Goal: Connect with others: Establish contact or relationships with other users

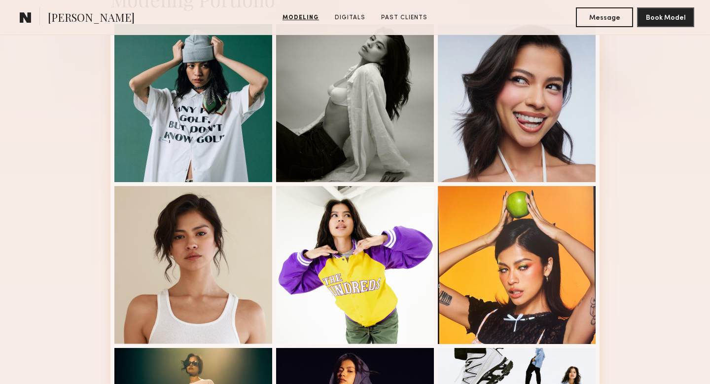
scroll to position [227, 0]
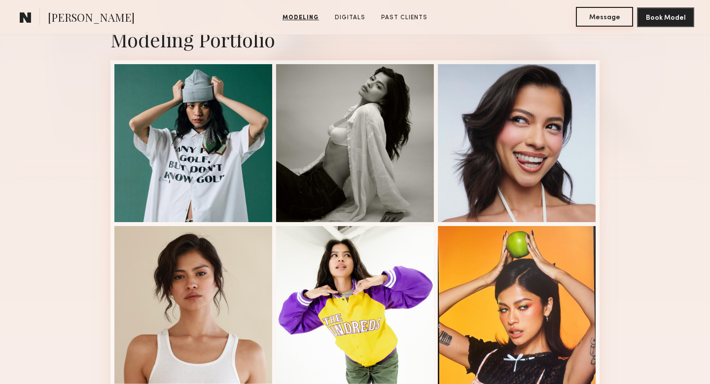
click at [601, 22] on button "Message" at bounding box center [604, 17] width 57 height 20
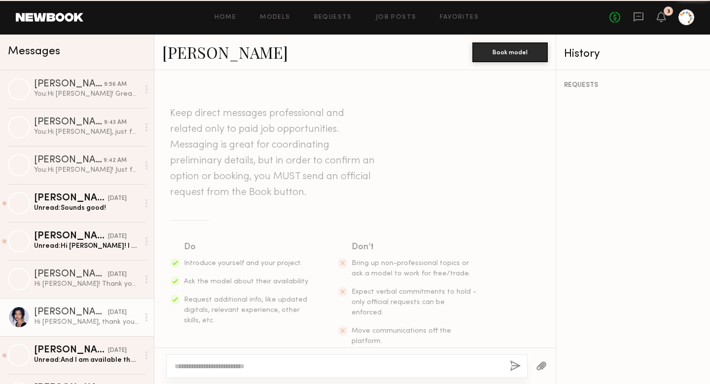
scroll to position [330, 0]
